Goal: Transaction & Acquisition: Book appointment/travel/reservation

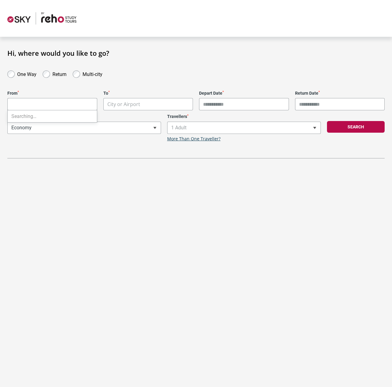
click at [35, 105] on body "**********" at bounding box center [196, 193] width 392 height 387
click at [141, 160] on section "**********" at bounding box center [196, 104] width 392 height 134
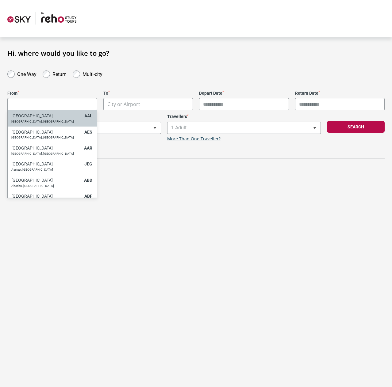
click at [26, 103] on body "**********" at bounding box center [196, 193] width 392 height 387
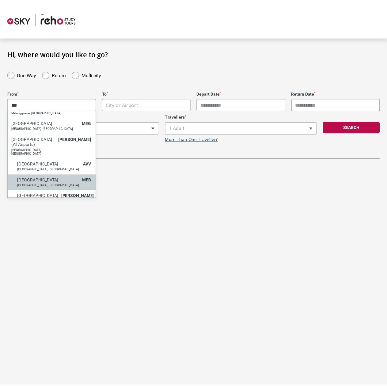
scroll to position [31, 0]
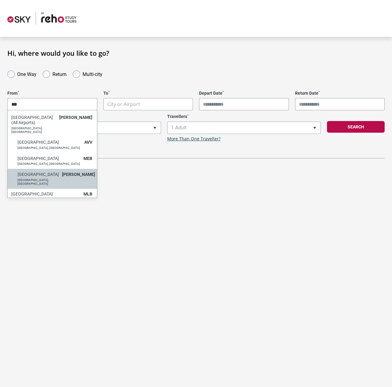
type input "***"
select select "MELA"
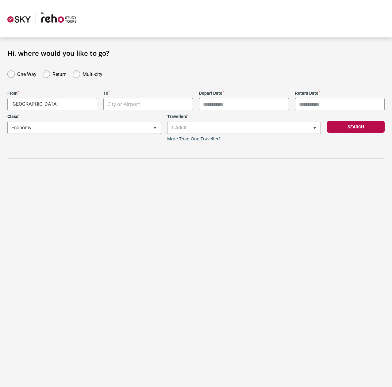
click at [126, 103] on body "**********" at bounding box center [196, 193] width 392 height 387
type input "*****"
select select "NRTA"
click at [266, 104] on input "Depart Date *" at bounding box center [244, 104] width 90 height 12
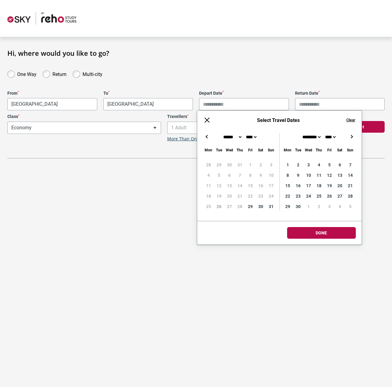
click at [351, 135] on button "→" at bounding box center [351, 136] width 7 height 7
type input "**********"
click at [321, 108] on input "Return Date *" at bounding box center [340, 104] width 90 height 12
click at [351, 140] on button "→" at bounding box center [351, 136] width 7 height 7
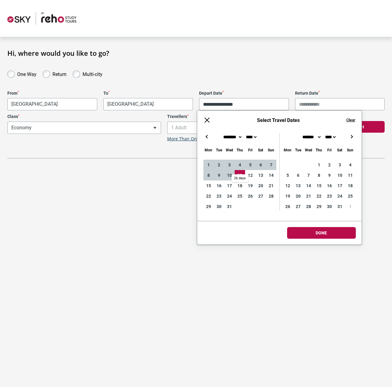
type input "**********"
click at [315, 232] on body "**********" at bounding box center [196, 193] width 392 height 387
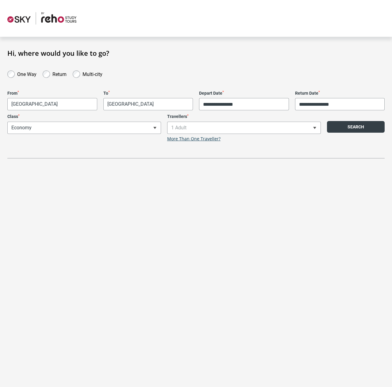
click at [346, 131] on button "Search" at bounding box center [356, 127] width 58 height 12
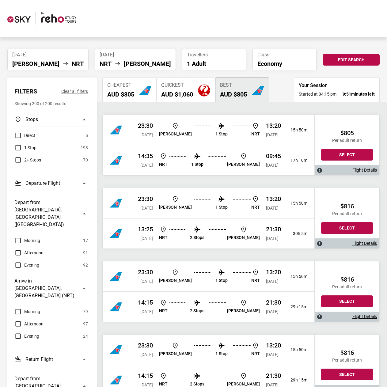
click at [19, 136] on label "Direct" at bounding box center [24, 135] width 21 height 7
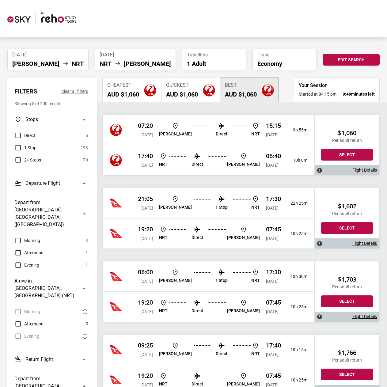
click at [17, 149] on label "1 Stop" at bounding box center [25, 147] width 22 height 7
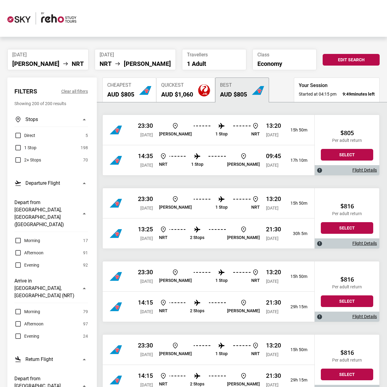
click at [20, 149] on label "1 Stop" at bounding box center [25, 147] width 22 height 7
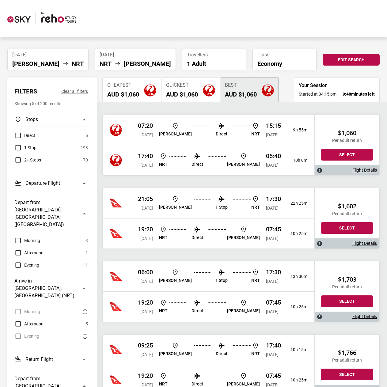
click at [19, 135] on label "Direct" at bounding box center [24, 135] width 21 height 7
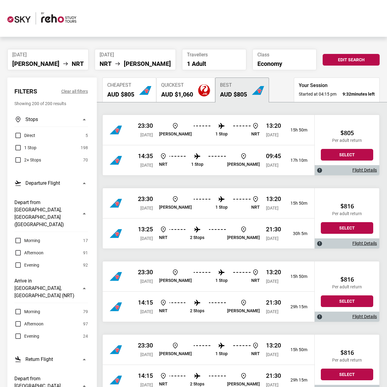
click at [125, 93] on h2 "AUD $805" at bounding box center [120, 94] width 27 height 7
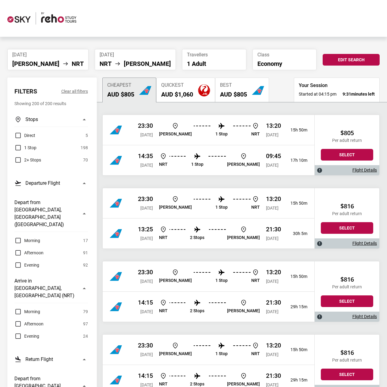
click at [17, 147] on label "1 Stop" at bounding box center [25, 147] width 22 height 7
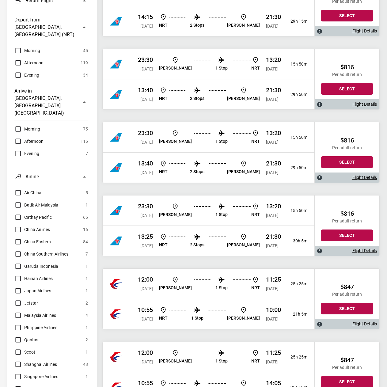
scroll to position [359, 0]
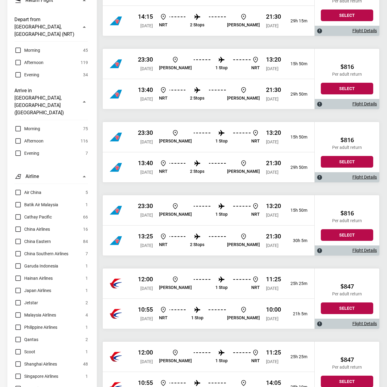
click at [17, 373] on label "Singapore Airlines" at bounding box center [36, 376] width 44 height 7
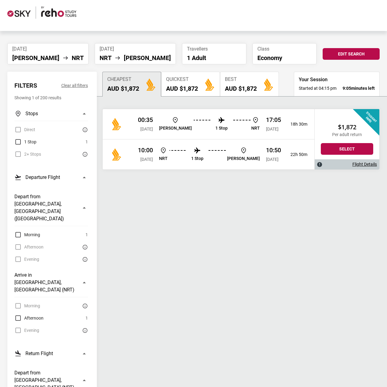
scroll to position [0, 0]
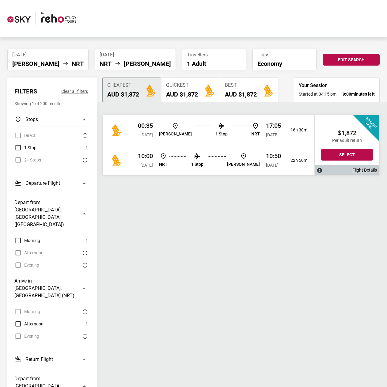
click at [361, 169] on link "Flight Details" at bounding box center [365, 170] width 25 height 5
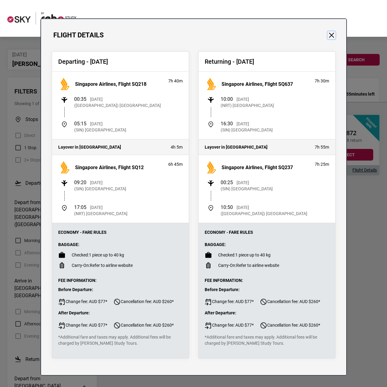
click at [328, 36] on button "Close" at bounding box center [332, 35] width 8 height 8
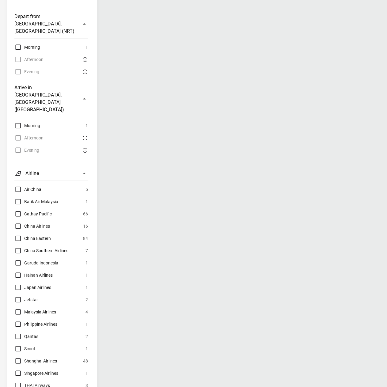
scroll to position [368, 0]
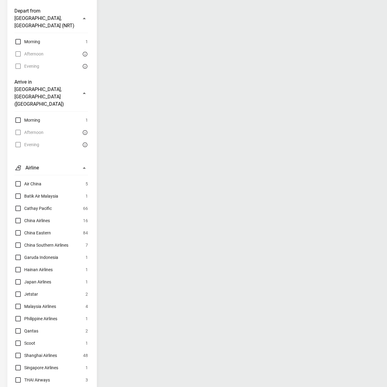
click at [16, 364] on label "Singapore Airlines" at bounding box center [36, 367] width 44 height 7
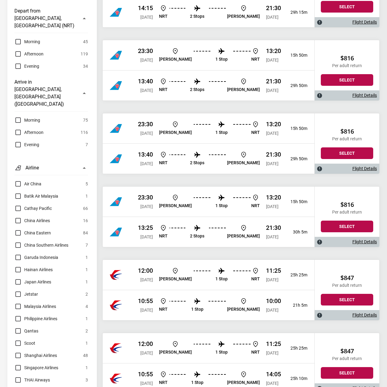
click at [19, 328] on label "Qantas" at bounding box center [26, 331] width 24 height 7
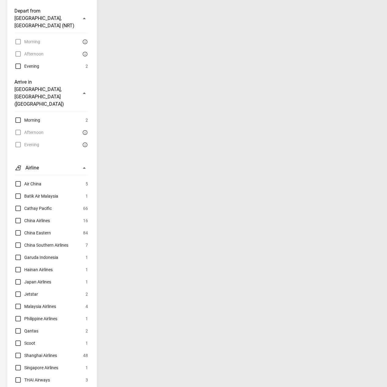
click at [21, 291] on label "Jetstar" at bounding box center [26, 294] width 24 height 7
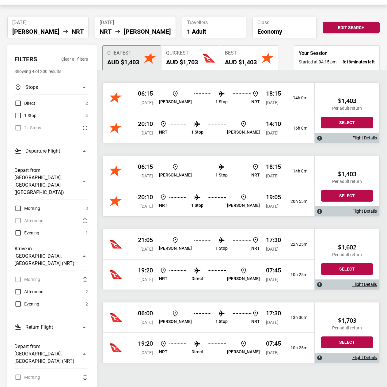
scroll to position [0, 0]
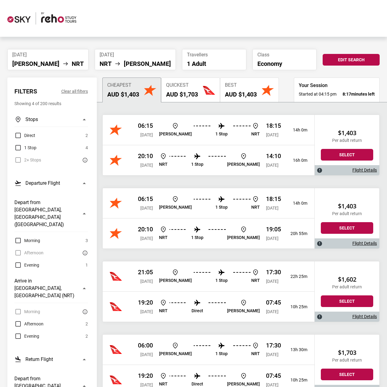
click at [109, 257] on div "06:15 Sun, 16 Nov 2025 MEL 1 Stop NRT 18:15 Sun, 16 Nov 2025 14h 0m 20:10 Thu, …" at bounding box center [241, 255] width 278 height 281
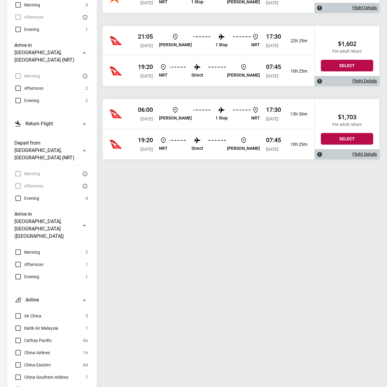
scroll to position [245, 0]
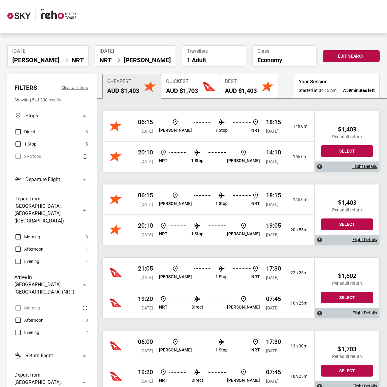
scroll to position [0, 0]
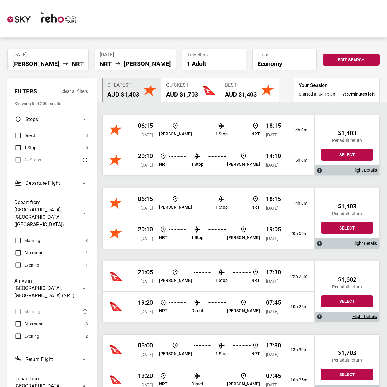
click at [130, 67] on ul "NRT MEL" at bounding box center [135, 63] width 71 height 7
click at [325, 60] on button "Edit Search" at bounding box center [351, 60] width 57 height 12
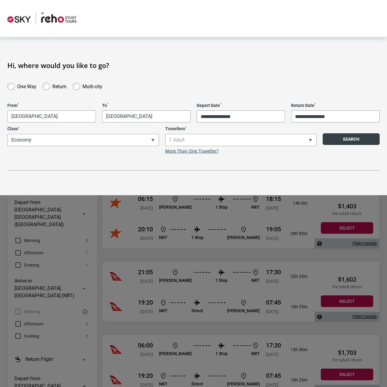
click at [325, 140] on button "Search" at bounding box center [351, 139] width 57 height 12
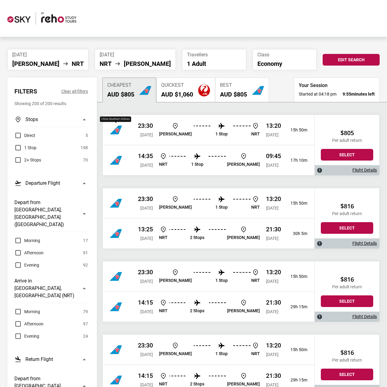
click at [118, 129] on img "China Southern Airlines" at bounding box center [116, 130] width 12 height 12
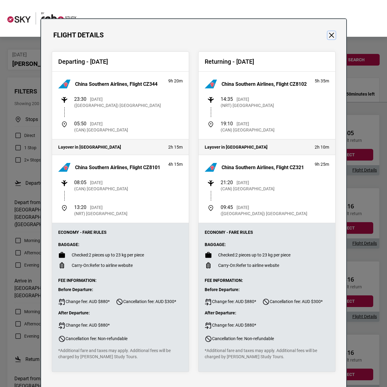
click at [331, 32] on button "Close" at bounding box center [332, 35] width 8 height 8
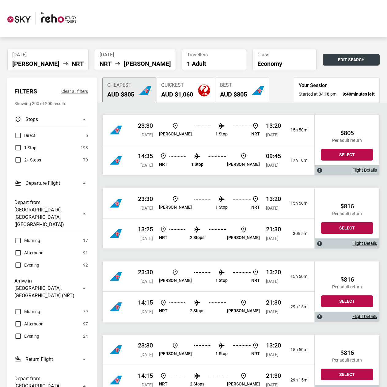
click at [337, 59] on button "Edit Search" at bounding box center [351, 60] width 57 height 12
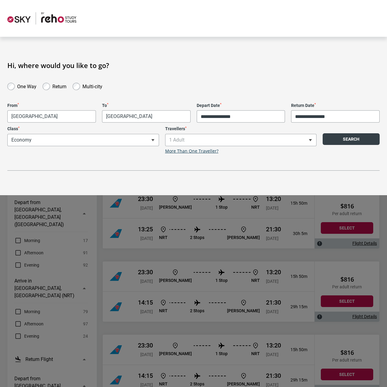
click at [333, 140] on button "Search" at bounding box center [351, 139] width 57 height 12
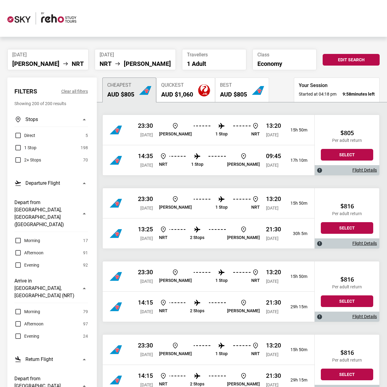
click at [17, 132] on label "Direct" at bounding box center [24, 135] width 21 height 7
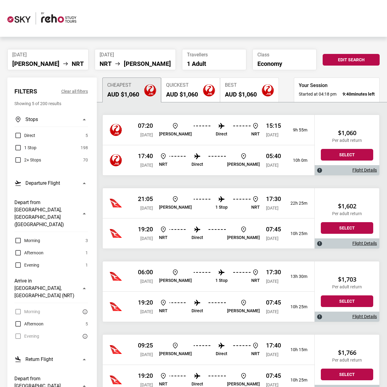
click at [356, 170] on link "Flight Details" at bounding box center [365, 170] width 25 height 5
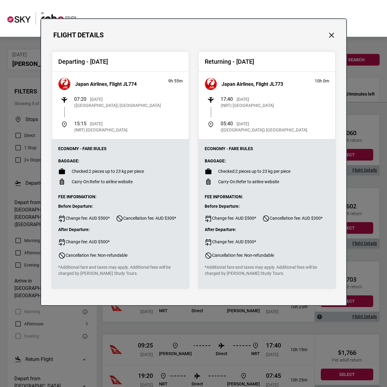
drag, startPoint x: 258, startPoint y: 219, endPoint x: 216, endPoint y: 219, distance: 41.7
click at [216, 219] on li "Before Departure: Change fee: AUD $500* Cancellation fee: AUD $300*" at bounding box center [267, 213] width 125 height 19
click at [331, 37] on button "Close" at bounding box center [332, 35] width 8 height 8
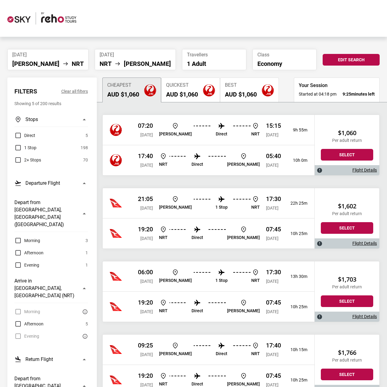
click at [365, 170] on link "Flight Details" at bounding box center [365, 170] width 25 height 5
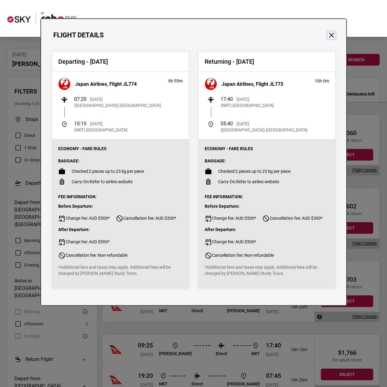
click at [333, 33] on button "Close" at bounding box center [332, 35] width 8 height 8
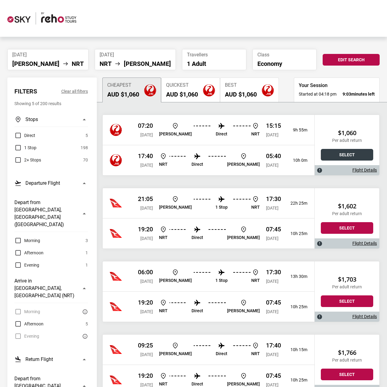
click at [346, 152] on button "Select" at bounding box center [347, 155] width 52 height 12
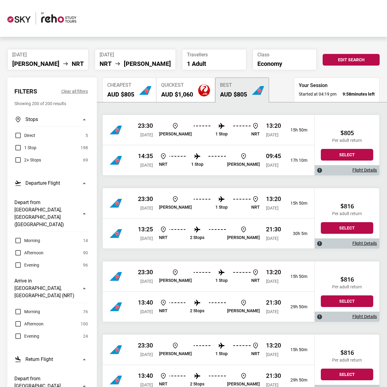
click at [188, 93] on h2 "AUD $1,060" at bounding box center [177, 94] width 32 height 7
